Goal: Find specific page/section: Find specific page/section

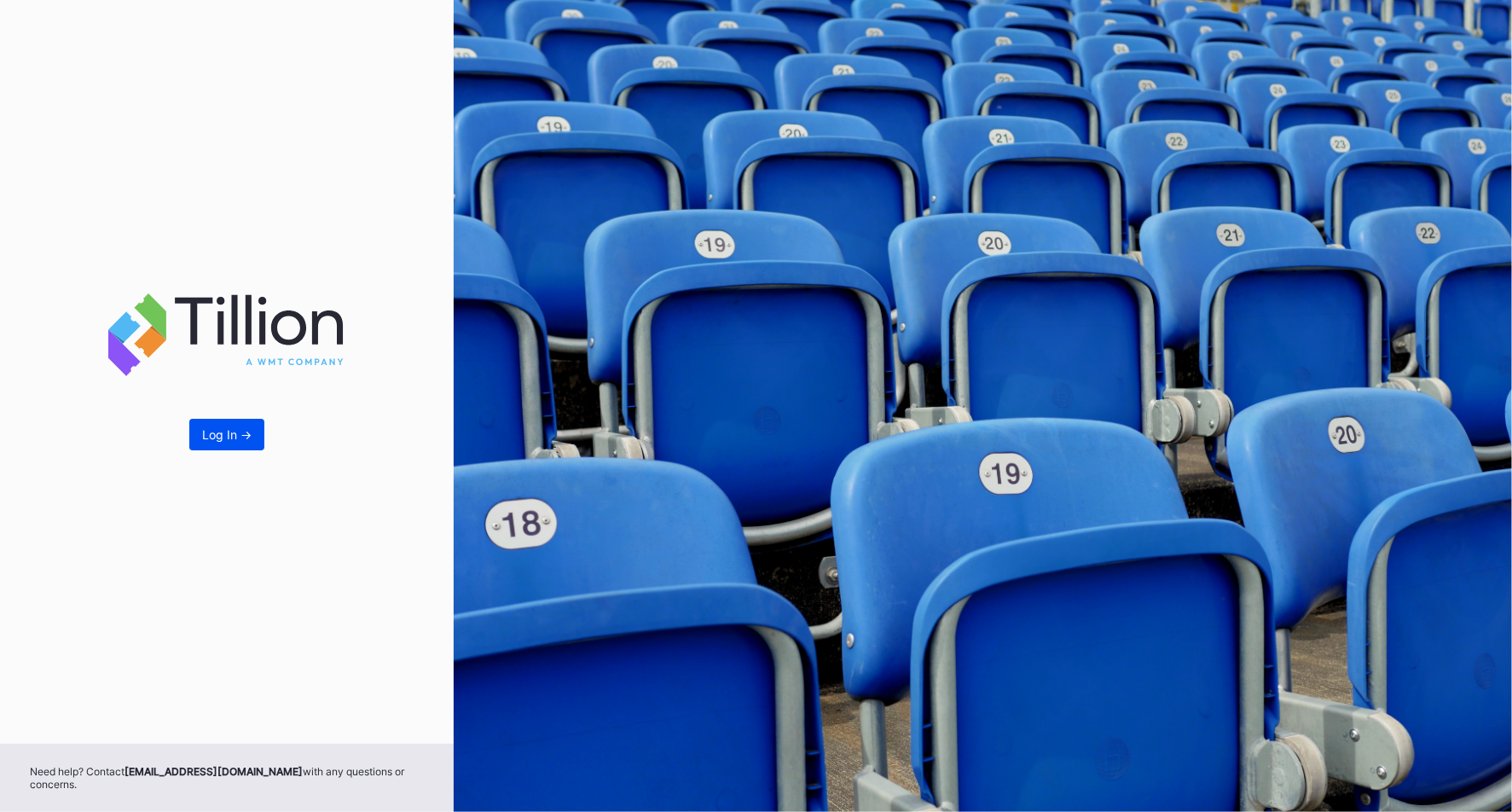
click at [221, 434] on div "Log In ->" at bounding box center [227, 435] width 49 height 15
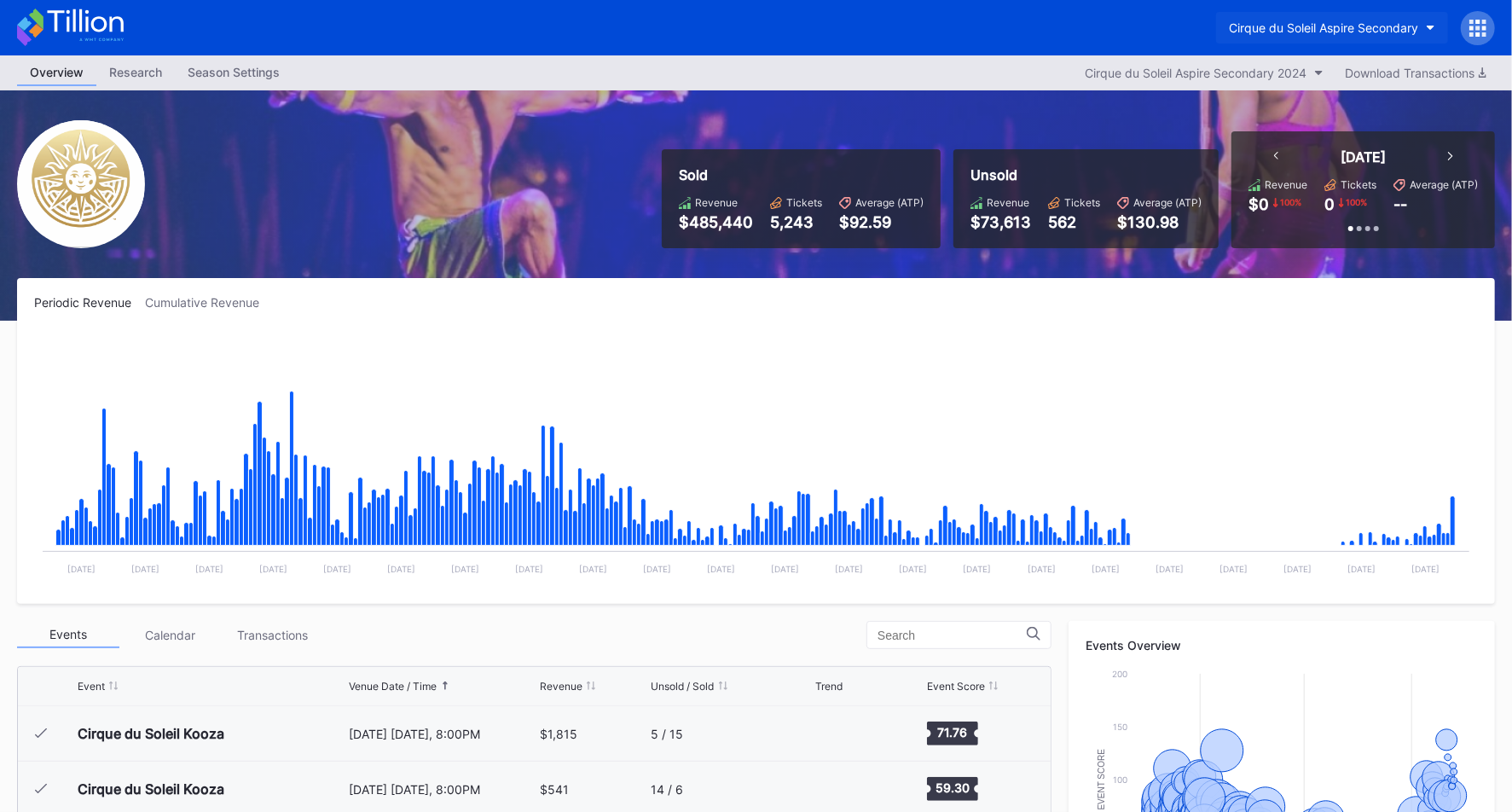
scroll to position [17017, 0]
click at [1319, 24] on div "Cirque du Soleil Aspire Secondary" at bounding box center [1323, 28] width 190 height 15
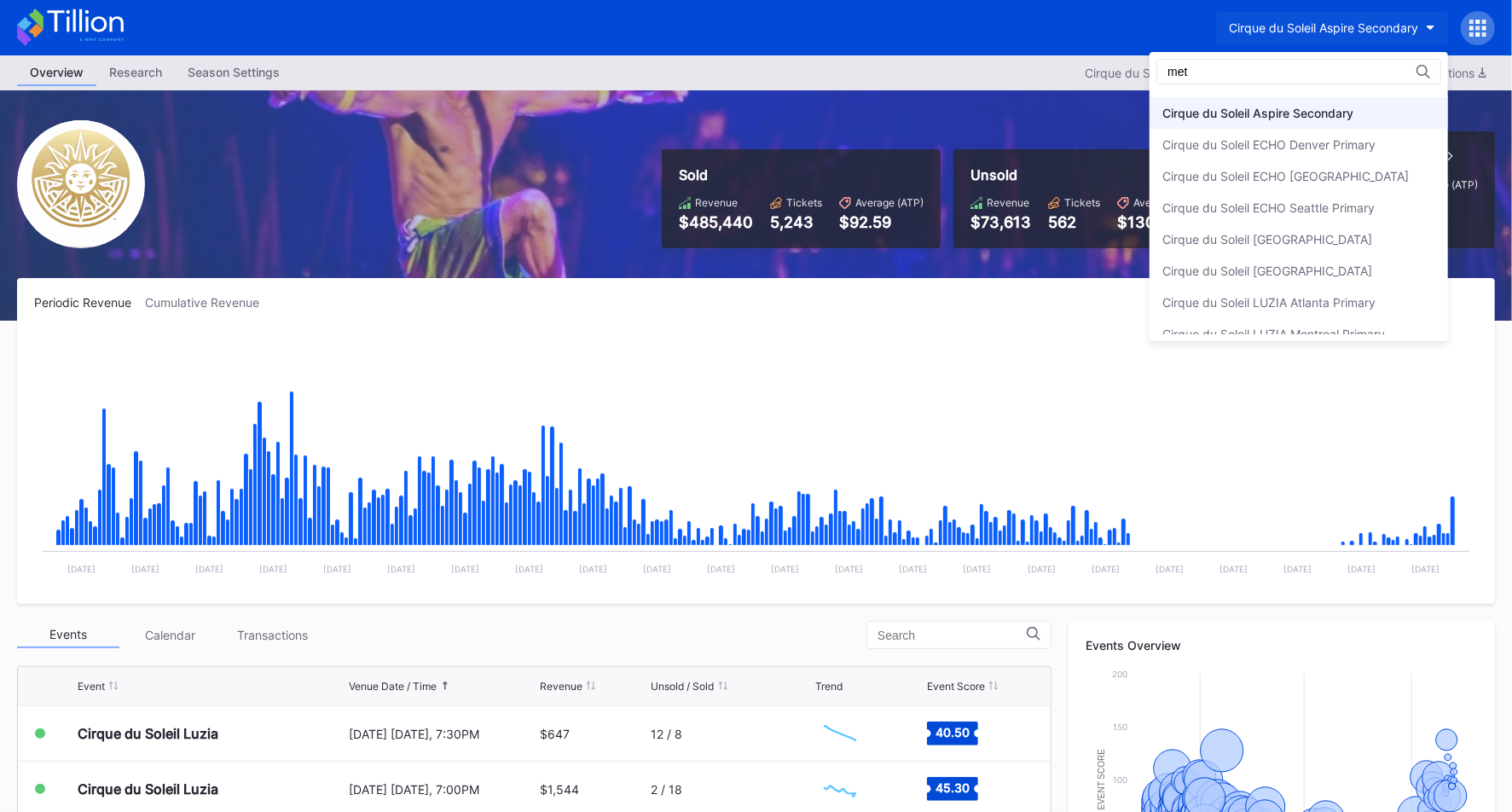
scroll to position [0, 0]
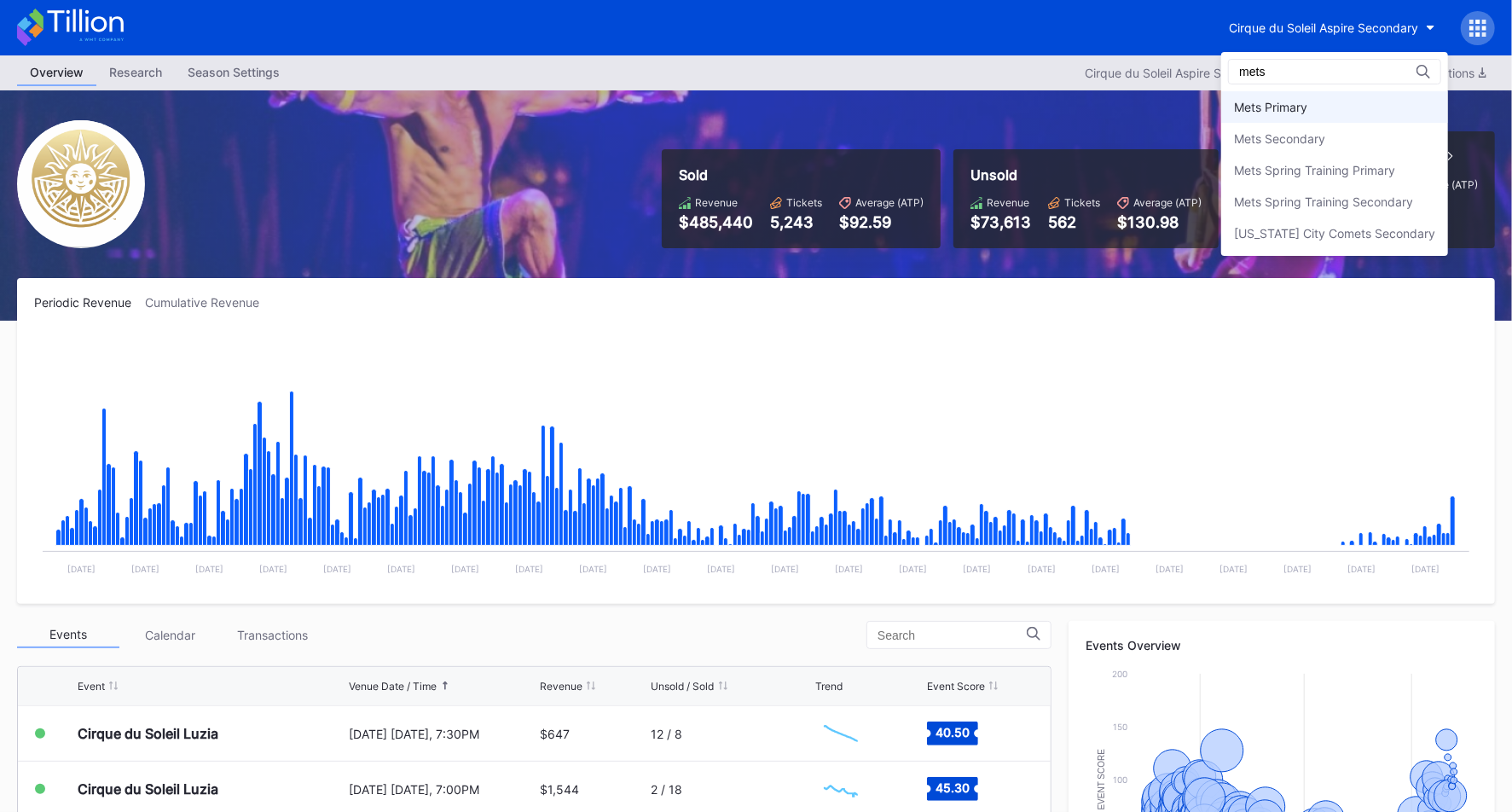
type input "mets"
click at [1266, 99] on div "Mets Primary" at bounding box center [1270, 106] width 74 height 15
